Goal: Transaction & Acquisition: Book appointment/travel/reservation

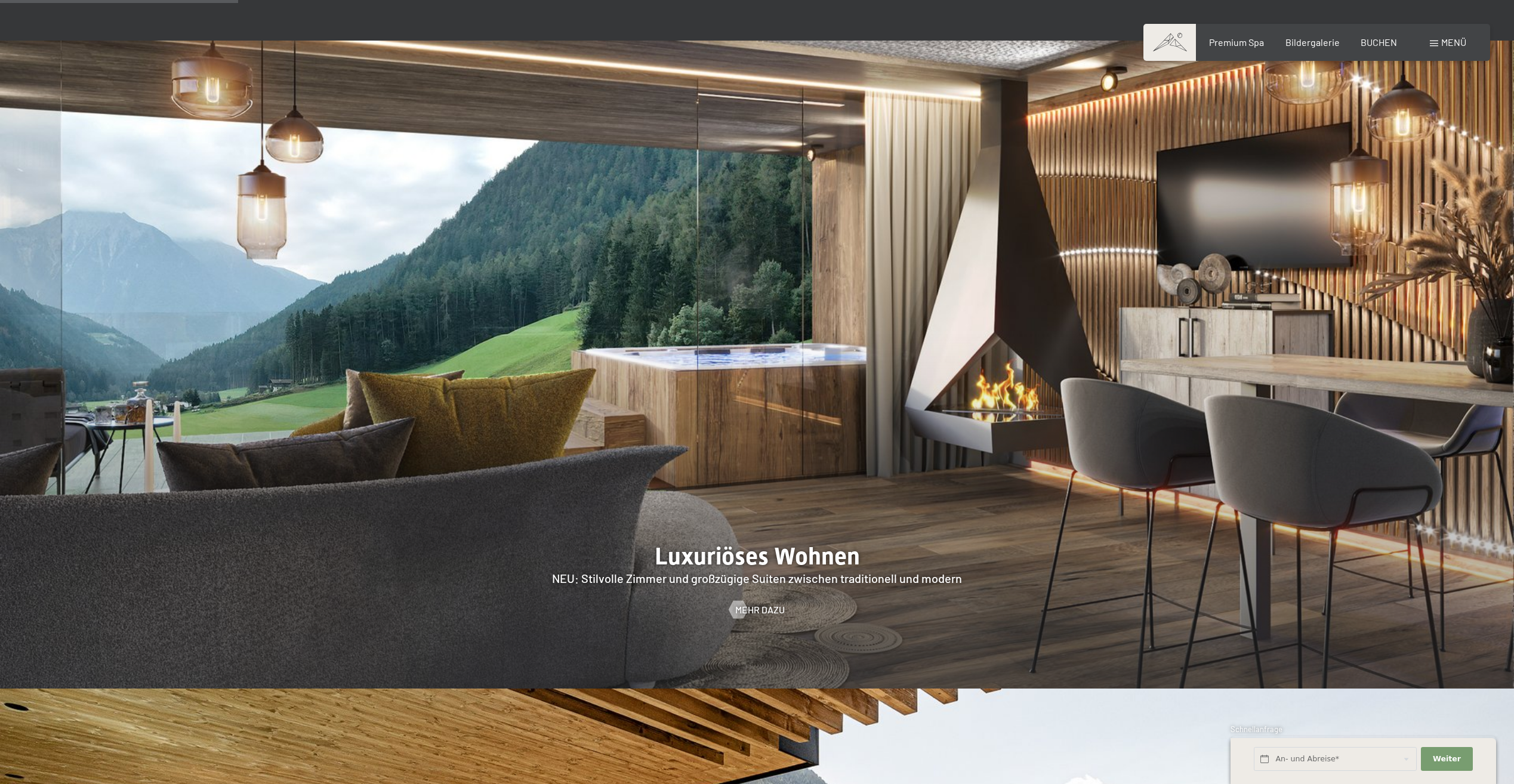
scroll to position [1193, 0]
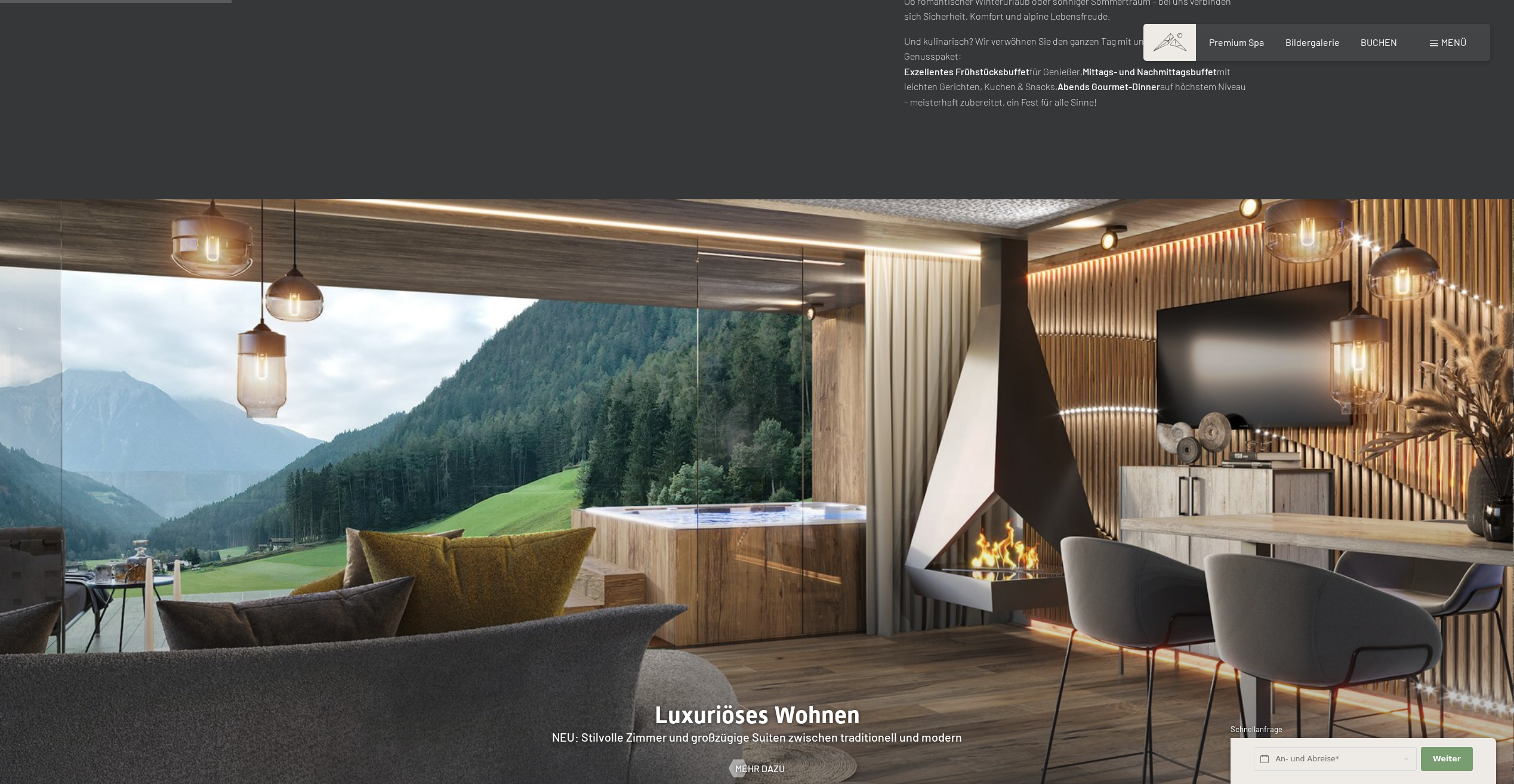
click at [808, 362] on img at bounding box center [757, 523] width 1514 height 647
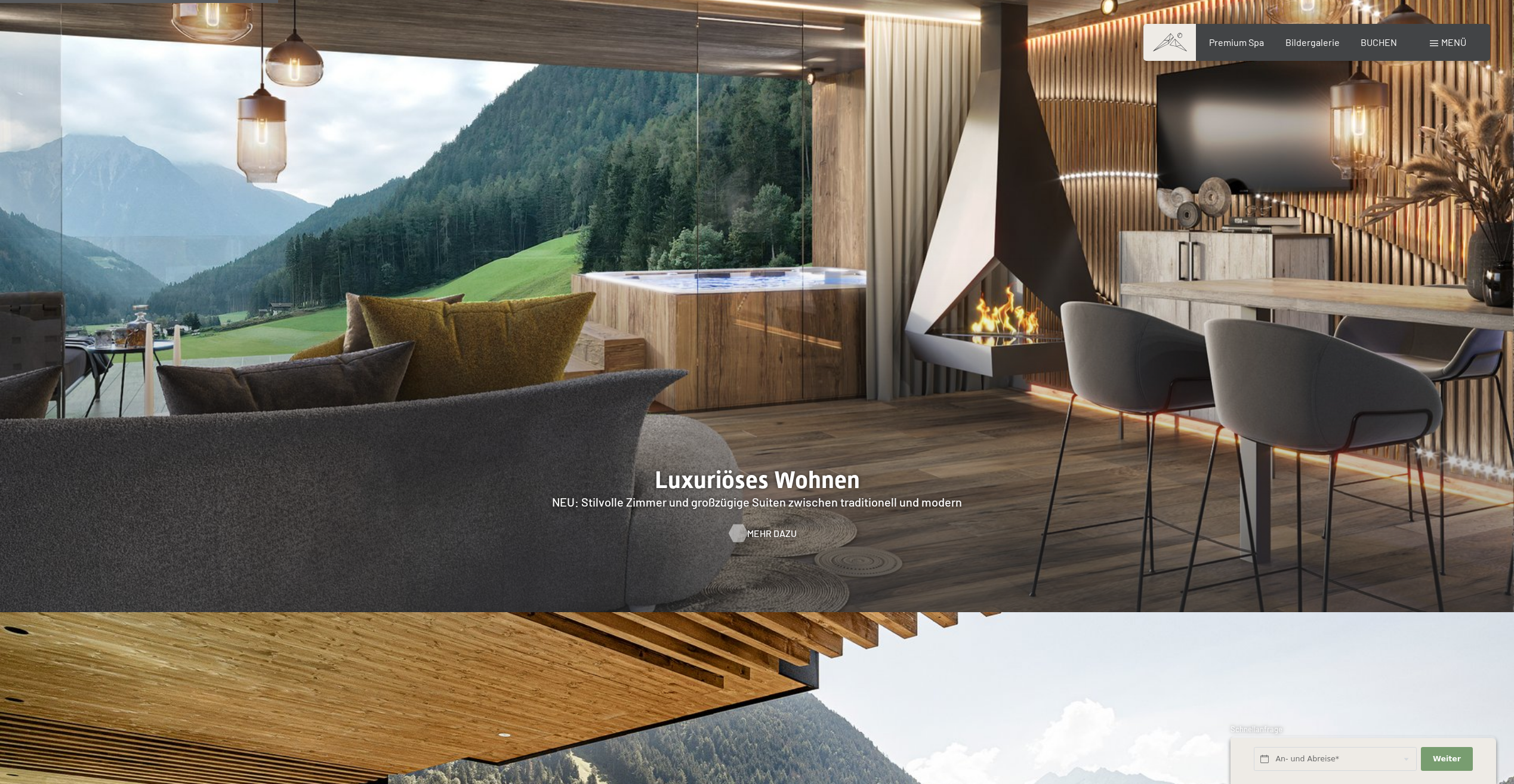
scroll to position [1431, 0]
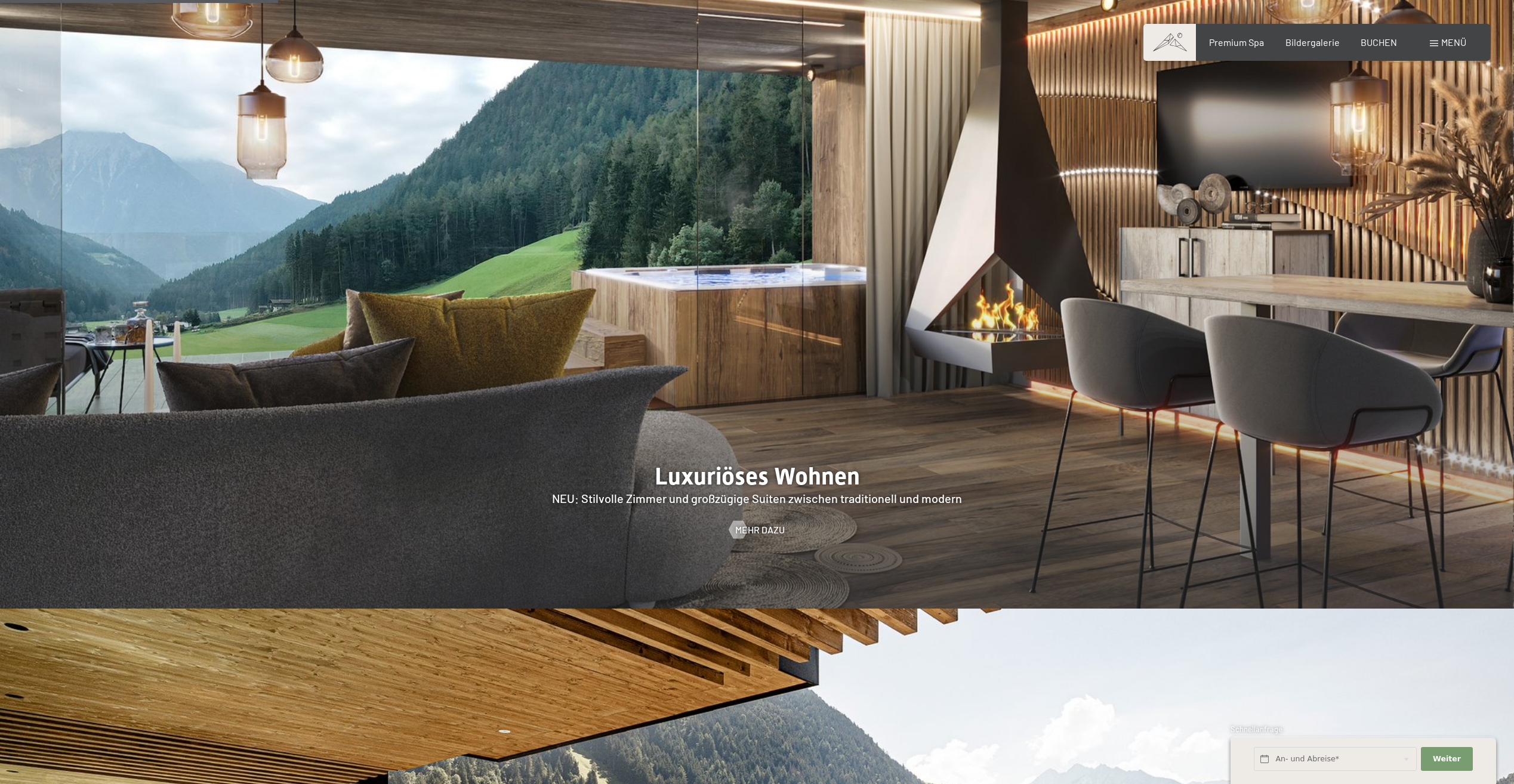
click at [751, 477] on div at bounding box center [757, 284] width 1514 height 647
click at [751, 523] on span "Mehr dazu" at bounding box center [772, 529] width 50 height 13
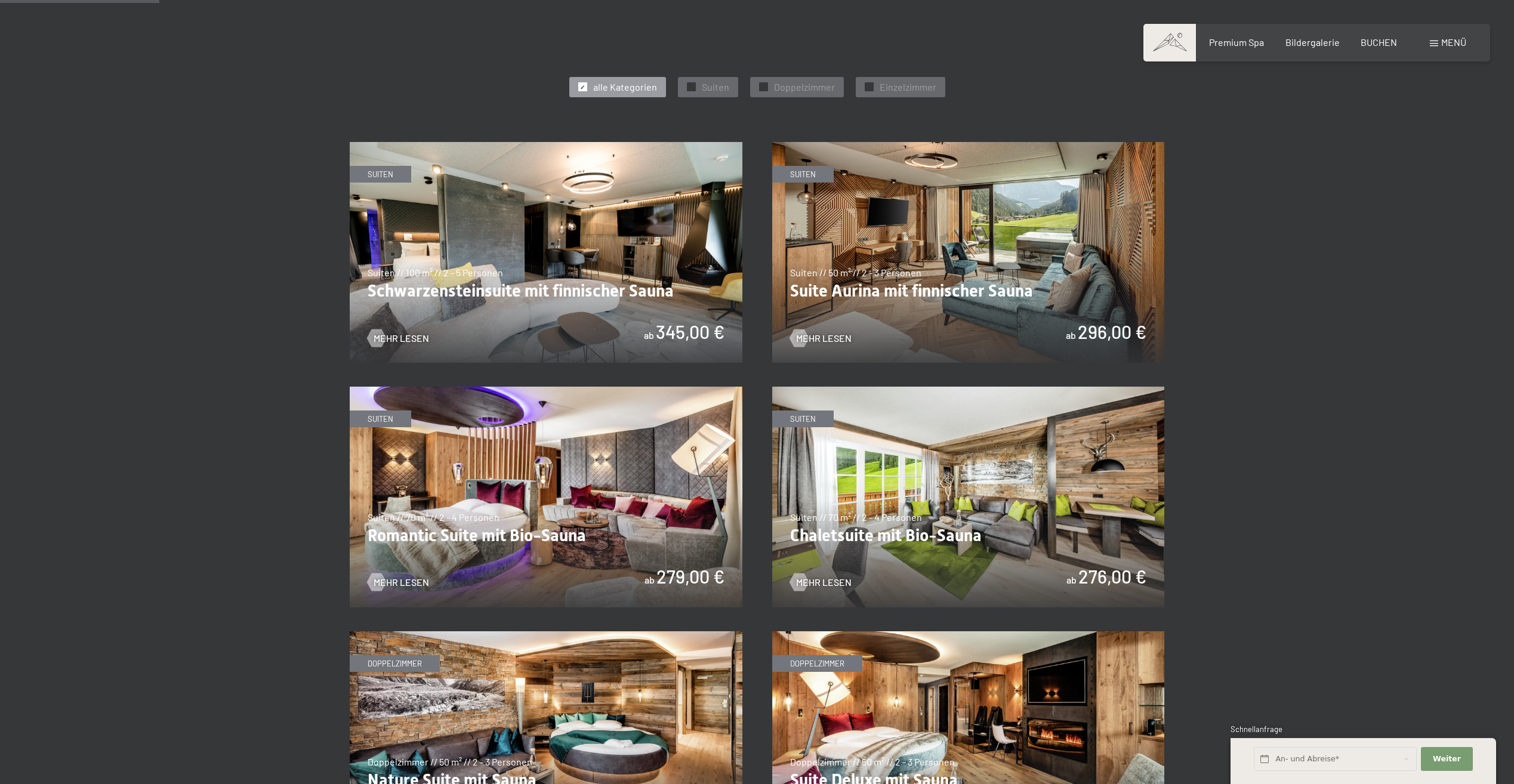
scroll to position [656, 0]
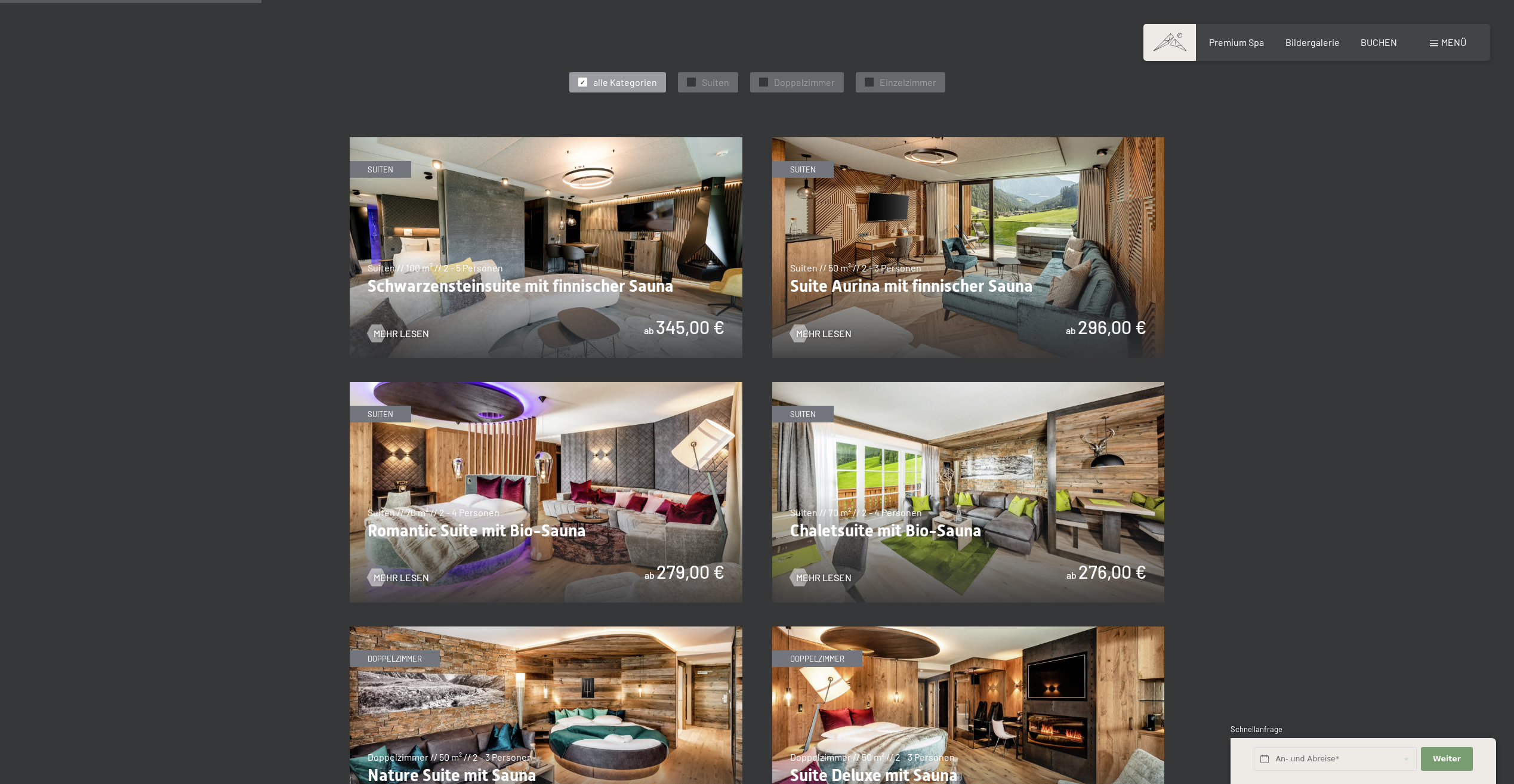
click at [589, 199] on img at bounding box center [545, 248] width 392 height 220
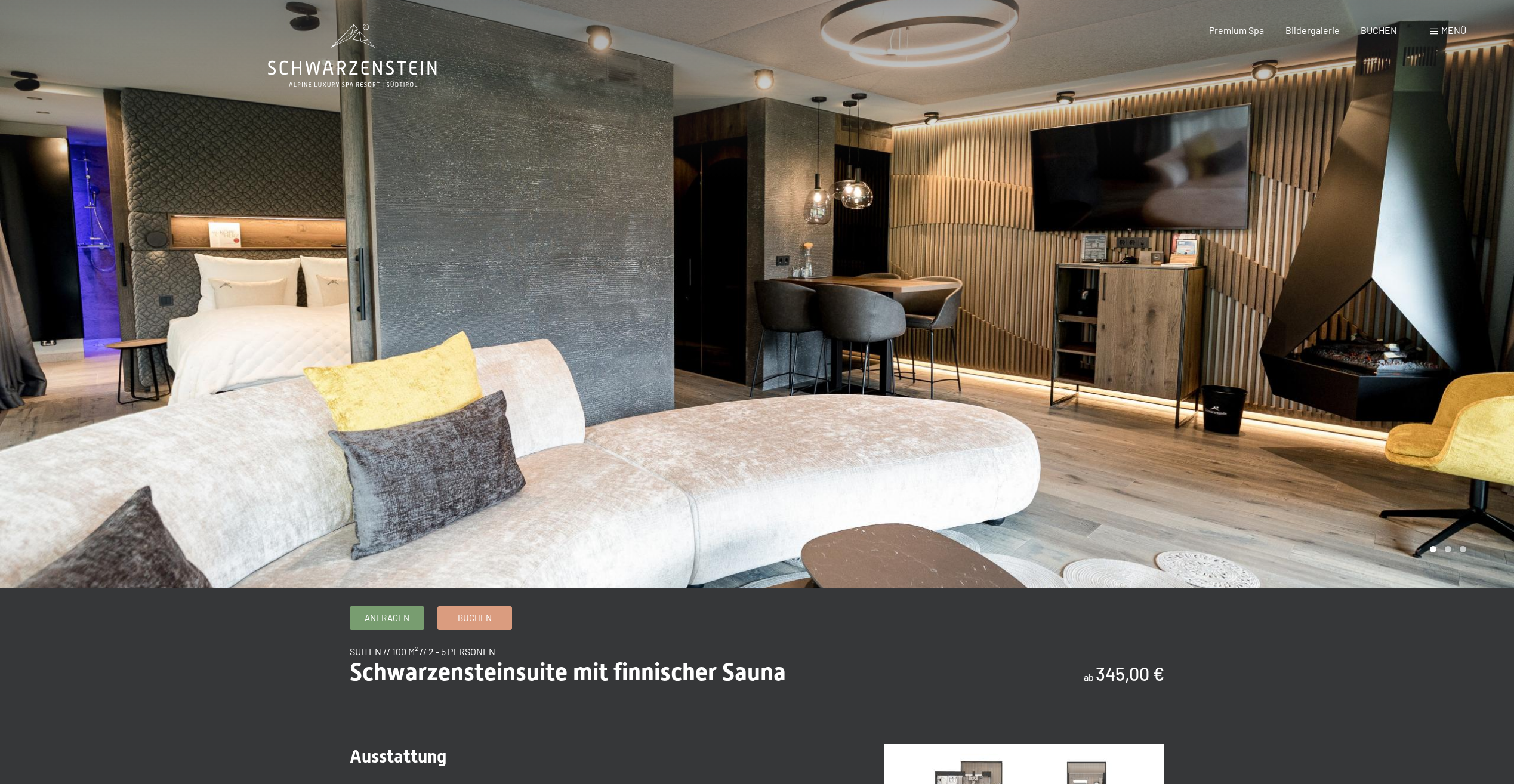
click at [1415, 358] on div at bounding box center [1136, 294] width 757 height 588
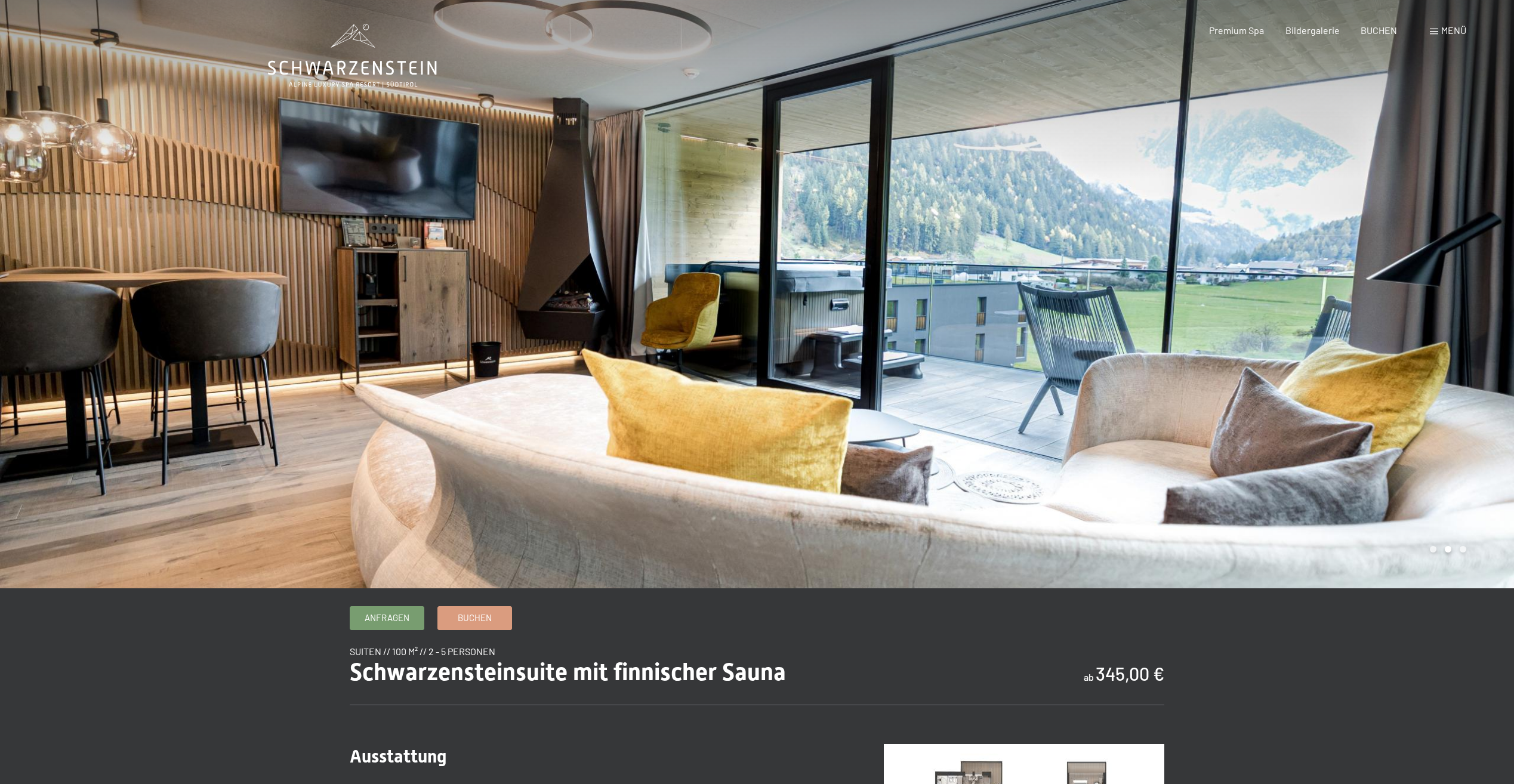
click at [1415, 358] on div at bounding box center [1136, 294] width 757 height 588
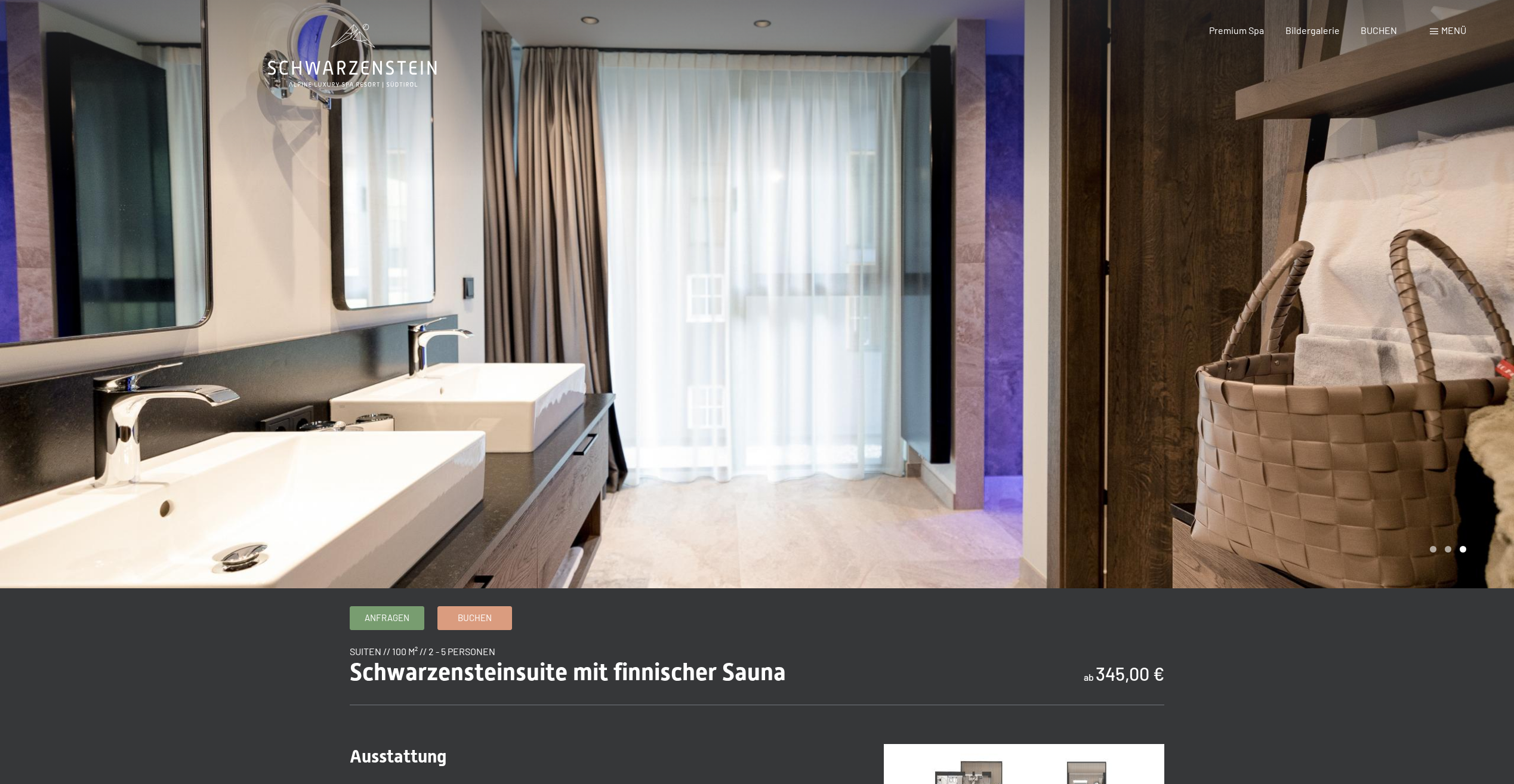
click at [1415, 358] on div at bounding box center [1136, 294] width 757 height 588
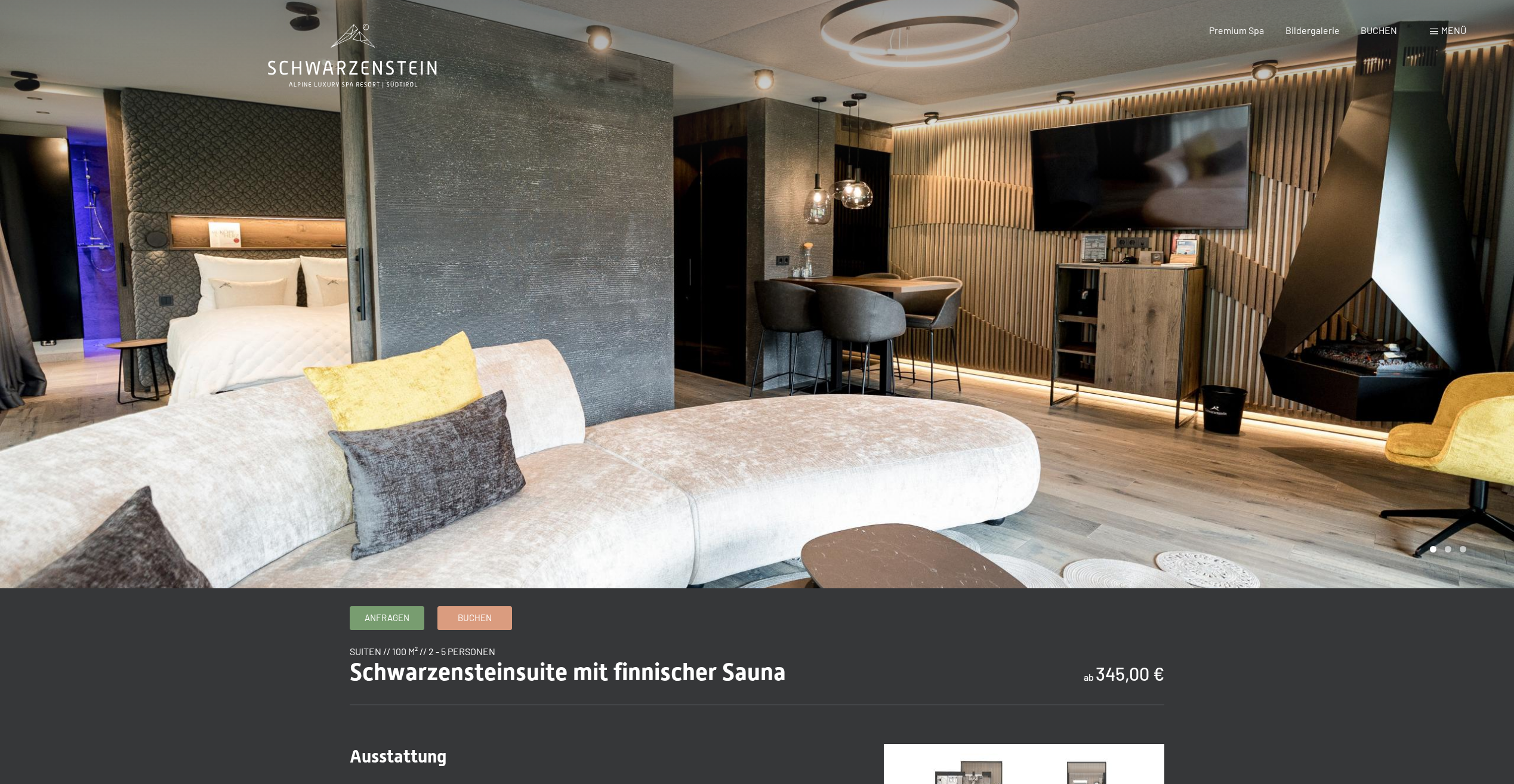
click at [1415, 358] on div at bounding box center [1136, 294] width 757 height 588
